Goal: Find specific page/section: Locate a particular part of the current website

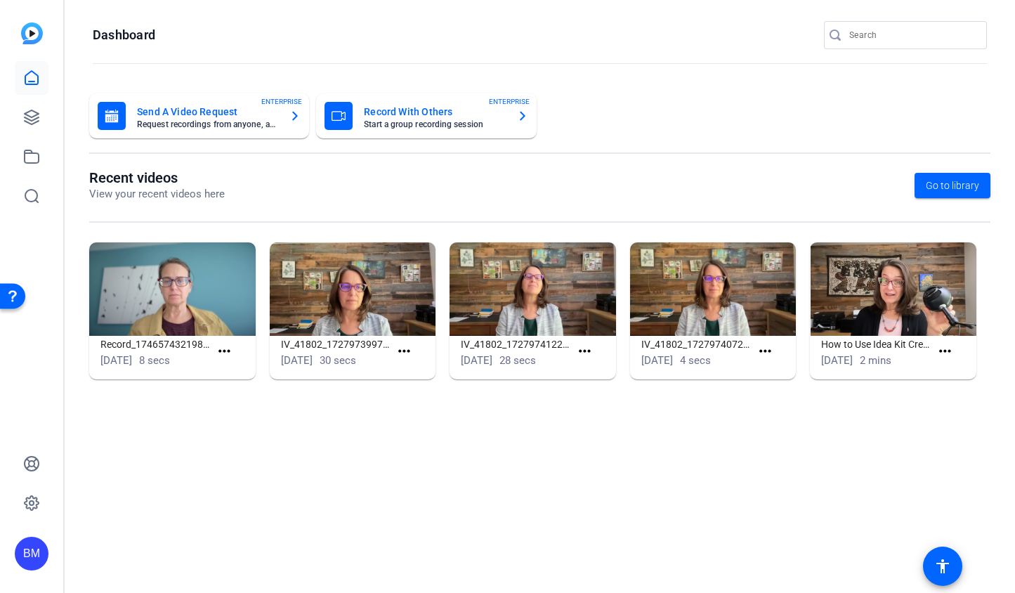
click at [890, 28] on input "Search" at bounding box center [912, 35] width 126 height 17
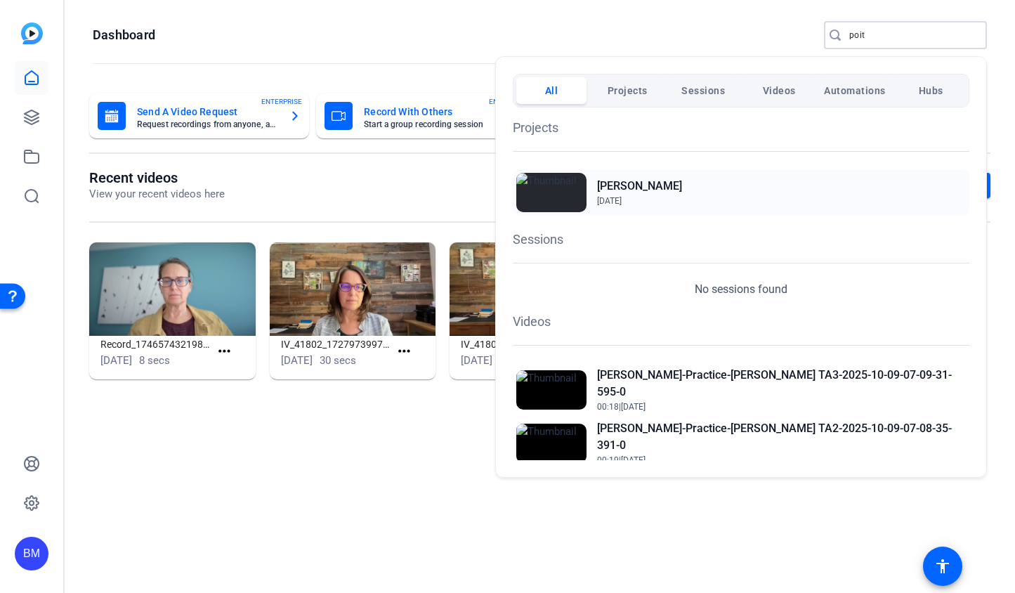
type input "poit"
click at [621, 188] on h2 "[PERSON_NAME]" at bounding box center [639, 186] width 85 height 17
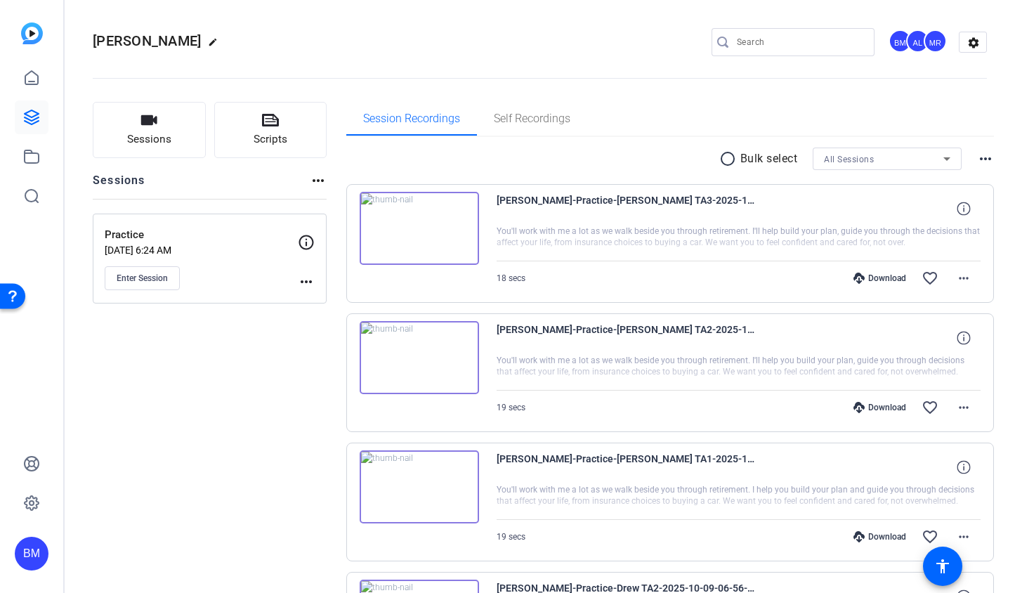
click at [454, 228] on img at bounding box center [419, 228] width 119 height 73
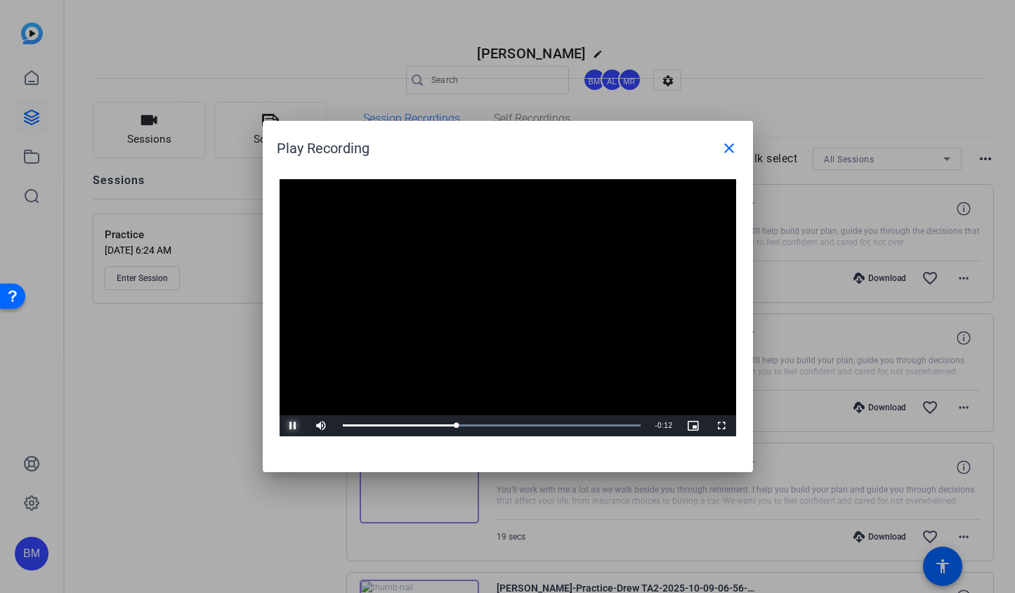
click at [286, 426] on span "Video Player" at bounding box center [293, 426] width 28 height 0
click at [727, 150] on mat-icon "close" at bounding box center [728, 148] width 17 height 17
